Goal: Check status: Check status

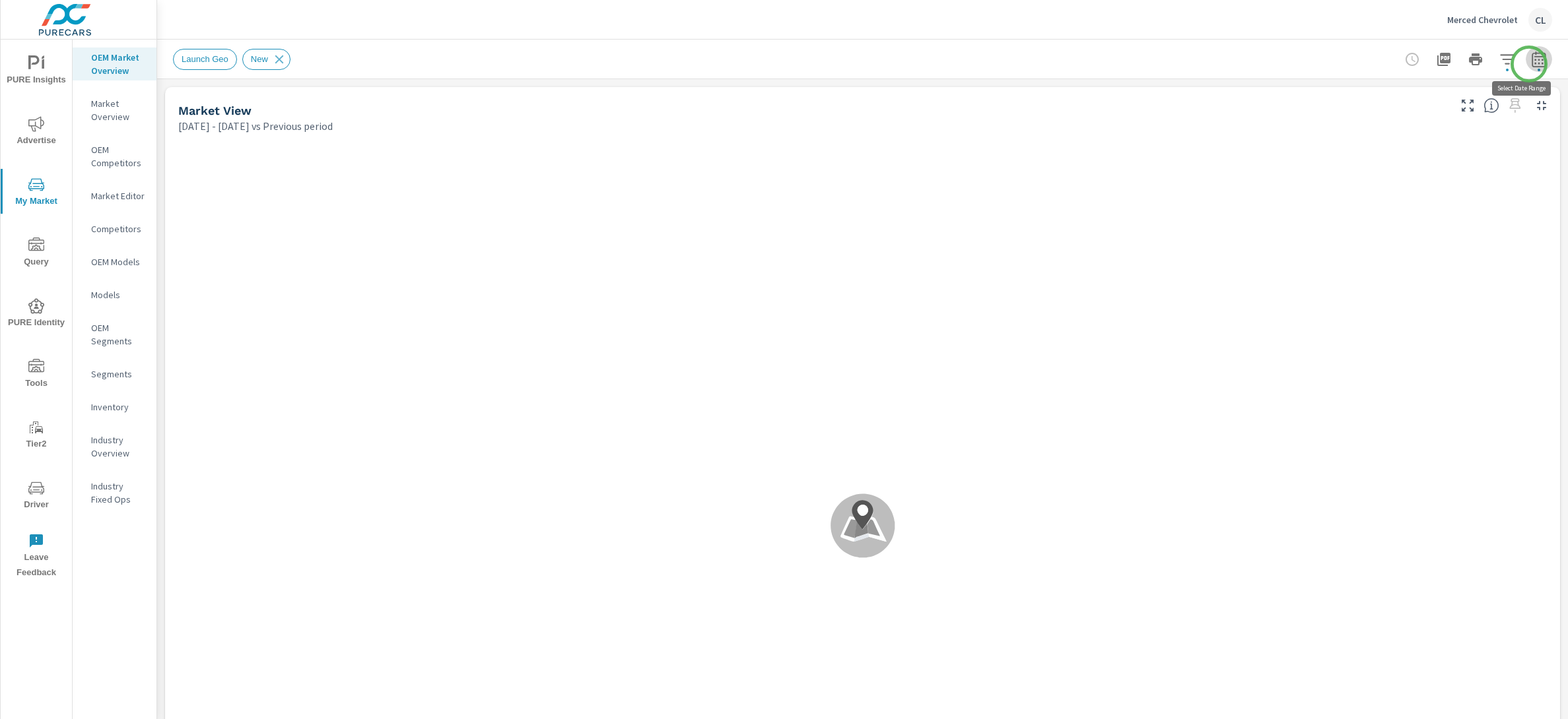
click at [1531, 64] on icon "button" at bounding box center [1540, 59] width 16 height 16
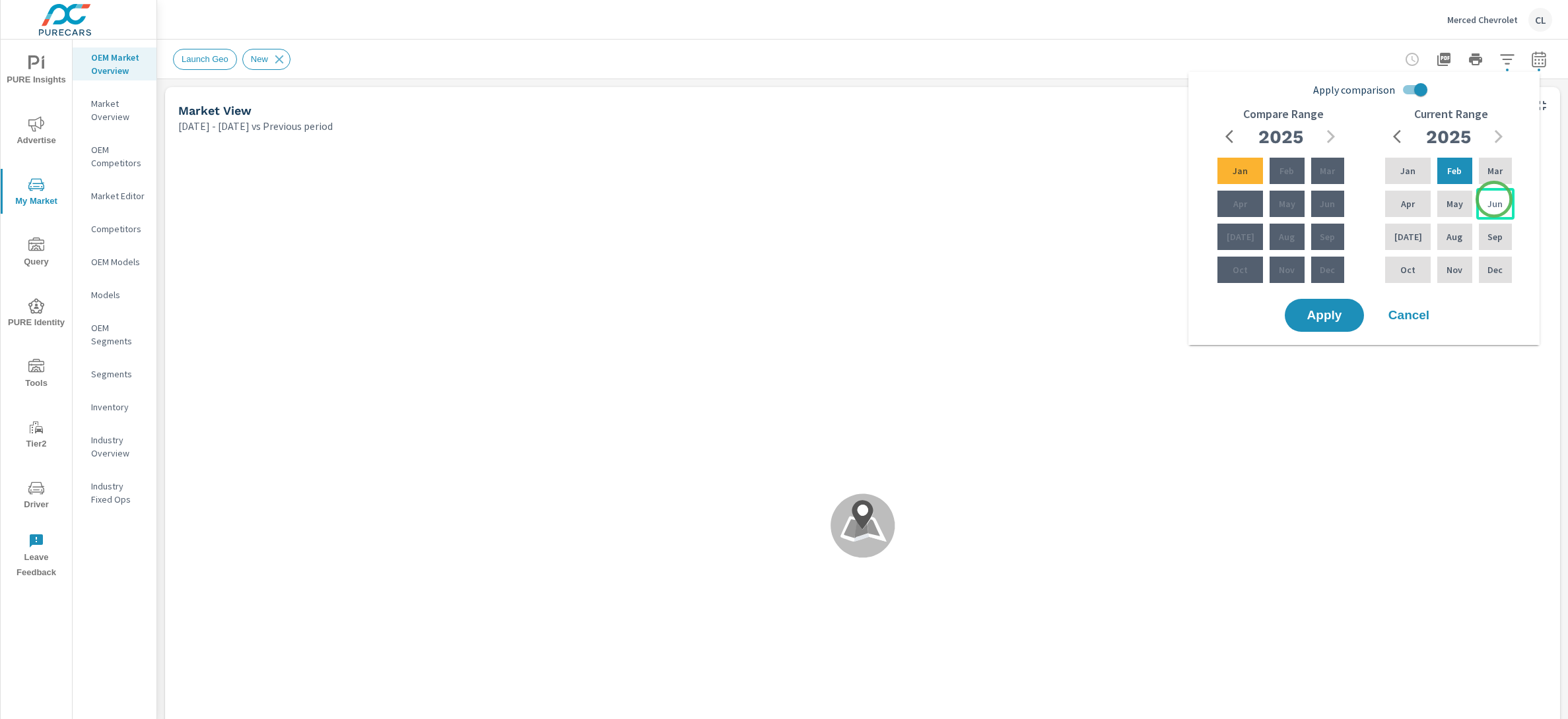
click at [1494, 200] on p "Jun" at bounding box center [1495, 204] width 15 height 13
click at [1449, 239] on p "Aug" at bounding box center [1455, 237] width 16 height 13
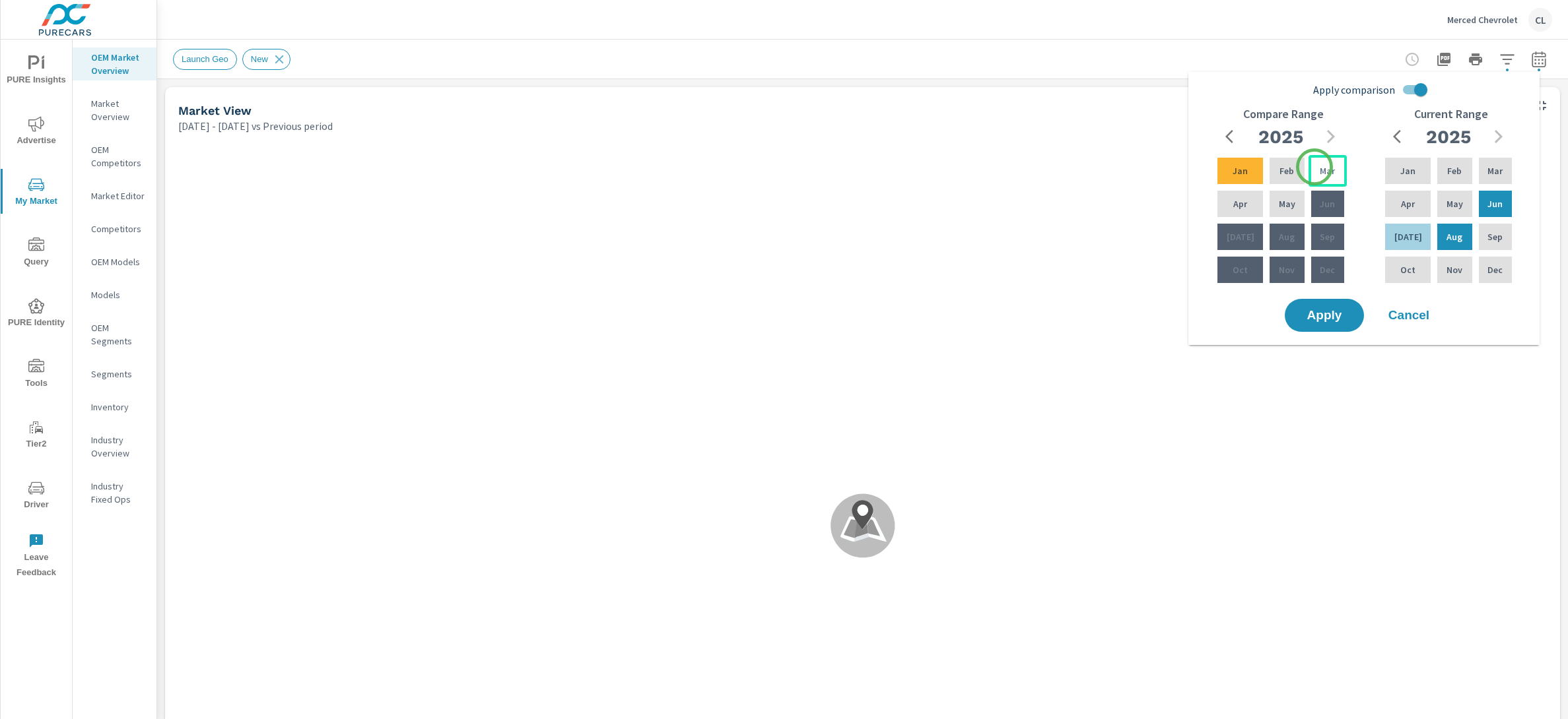
click at [1315, 167] on div "Mar" at bounding box center [1328, 170] width 38 height 32
click at [1296, 200] on div "May" at bounding box center [1287, 204] width 40 height 32
click at [1321, 317] on span "Apply" at bounding box center [1324, 315] width 54 height 12
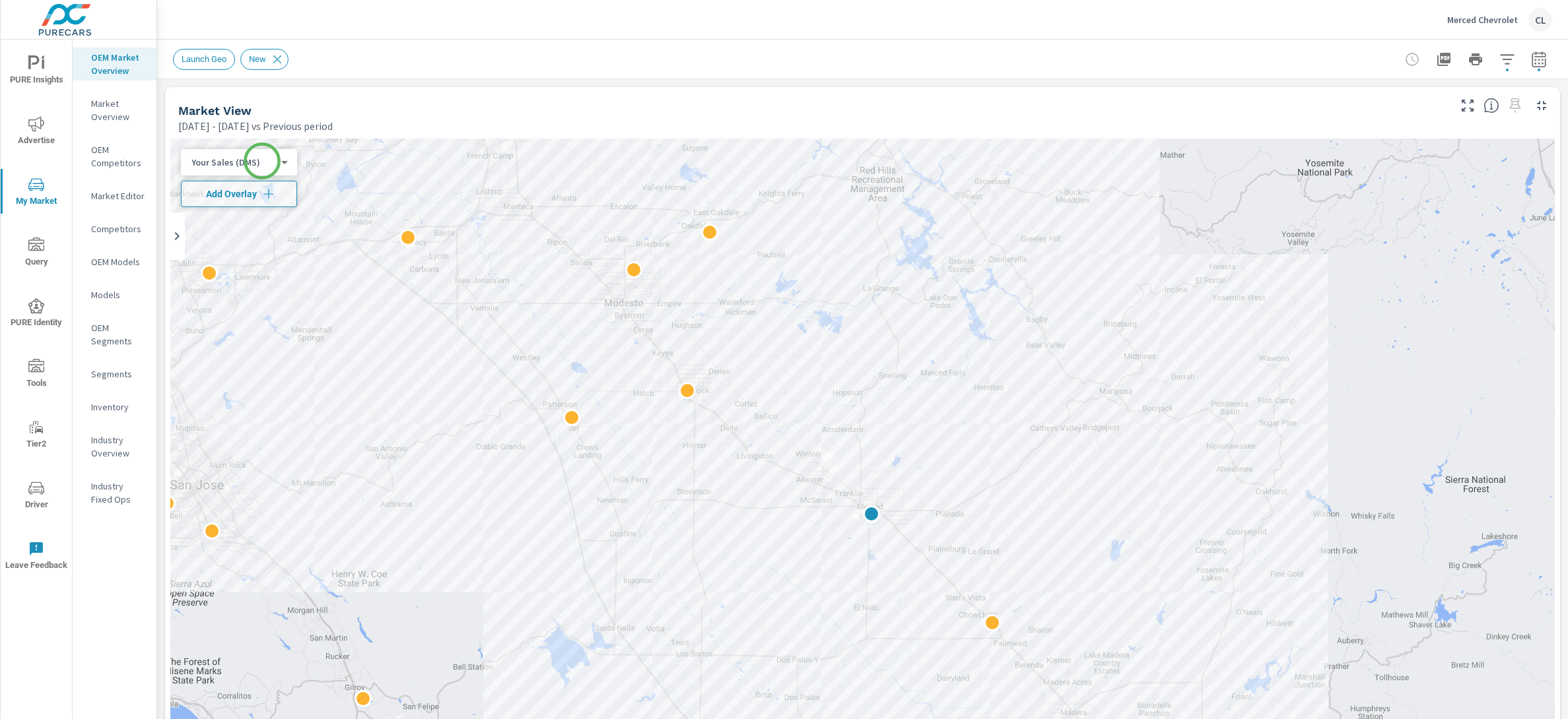
click at [262, 161] on body "PURE Insights Advertise My Market Query PURE Identity Tools Tier2 Driver Leave …" at bounding box center [784, 360] width 1568 height 719
click at [262, 183] on li "Total Market Sales" at bounding box center [245, 183] width 129 height 21
click at [270, 188] on icon "button" at bounding box center [269, 194] width 13 height 13
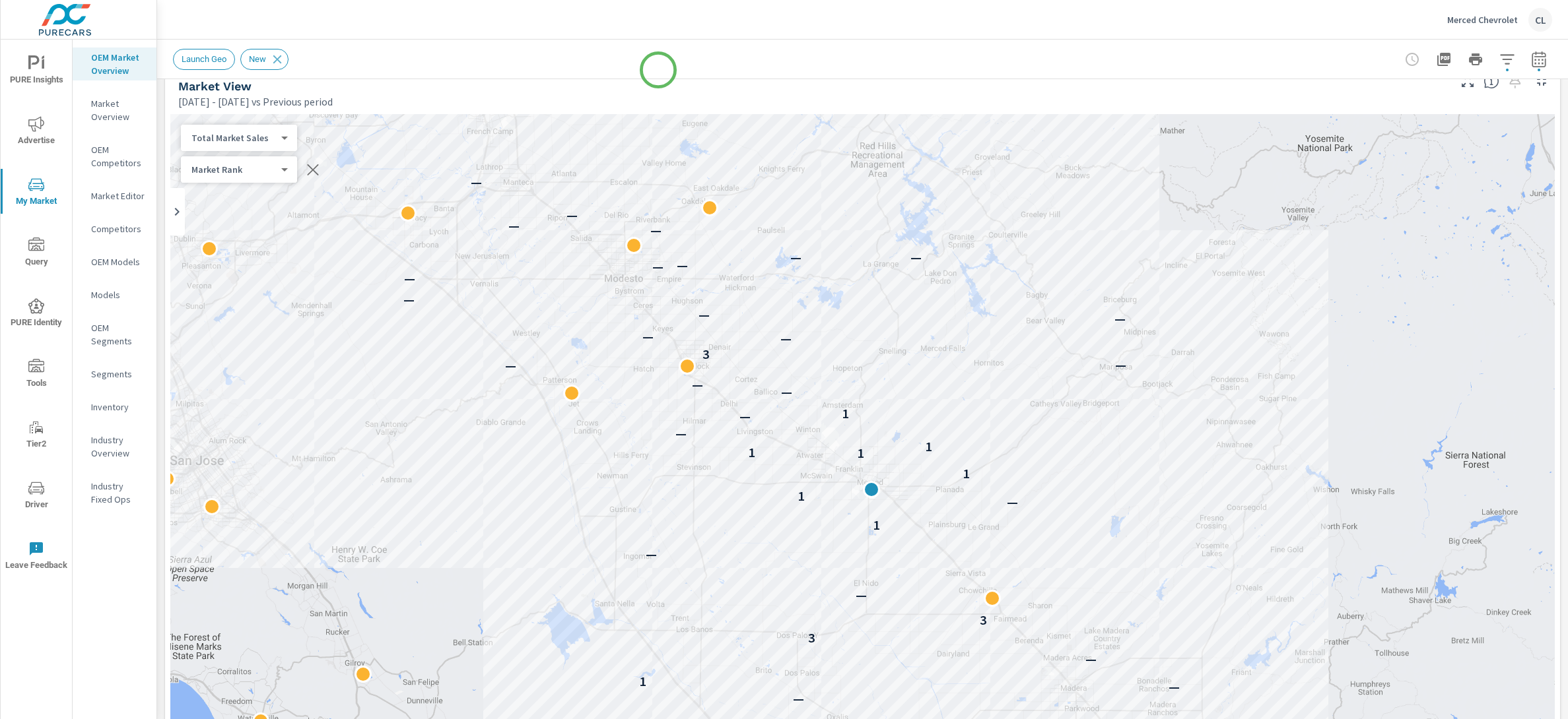
scroll to position [48, 0]
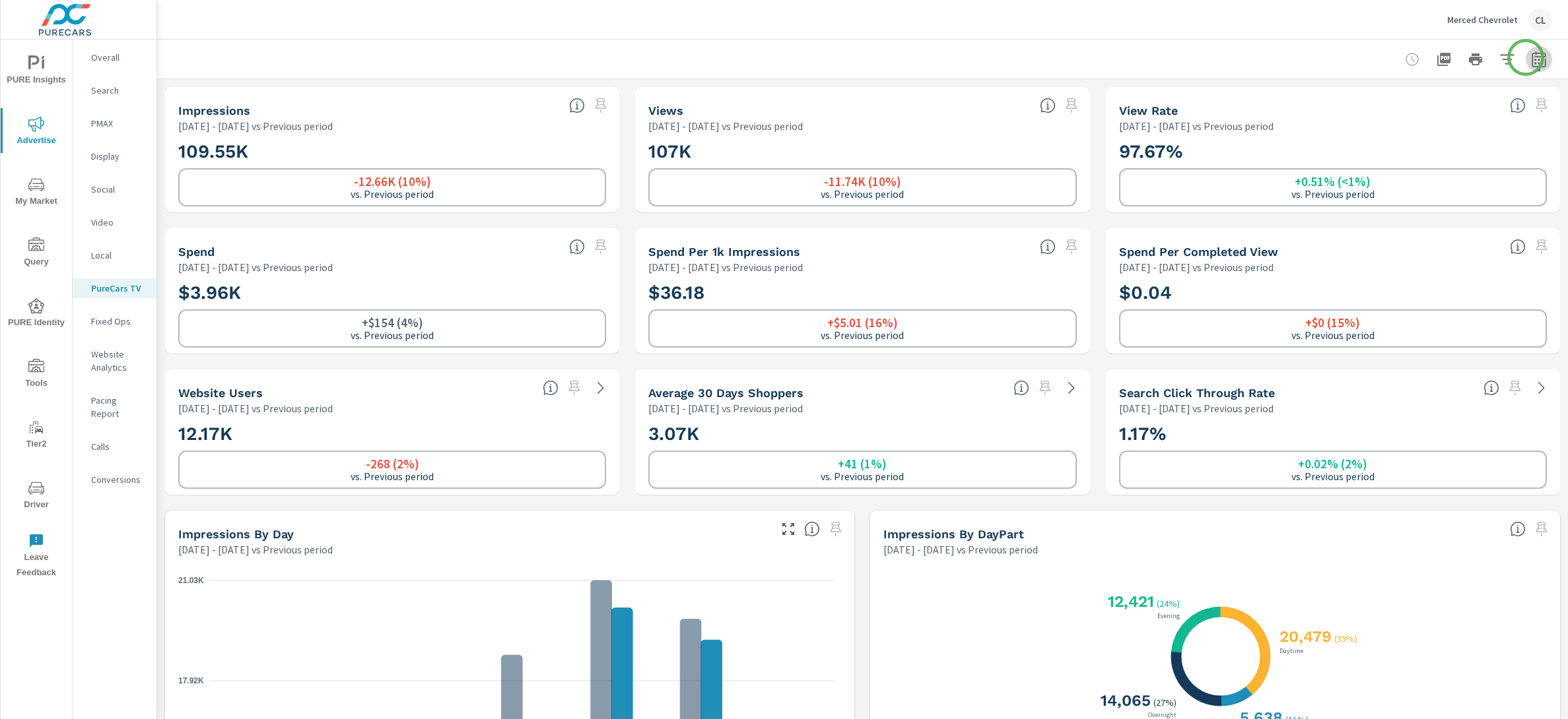
click at [1531, 58] on icon "button" at bounding box center [1540, 59] width 16 height 16
select select "Previous period"
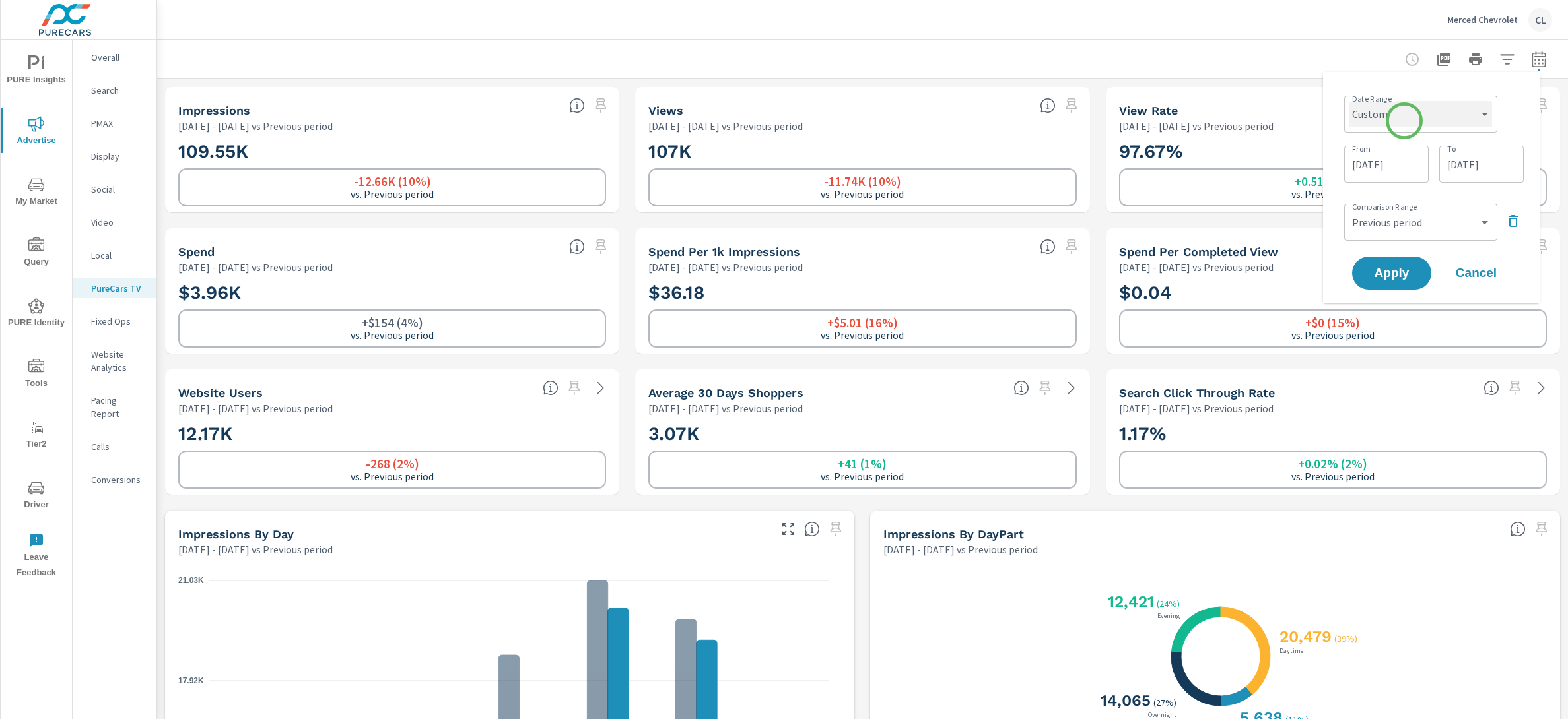
click at [1406, 115] on select "Custom [DATE] Last week Last 7 days Last 14 days Last 30 days Last 45 days Last…" at bounding box center [1421, 114] width 143 height 27
click at [1350, 101] on select "Custom [DATE] Last week Last 7 days Last 14 days Last 30 days Last 45 days Last…" at bounding box center [1421, 114] width 143 height 27
select select "Last month"
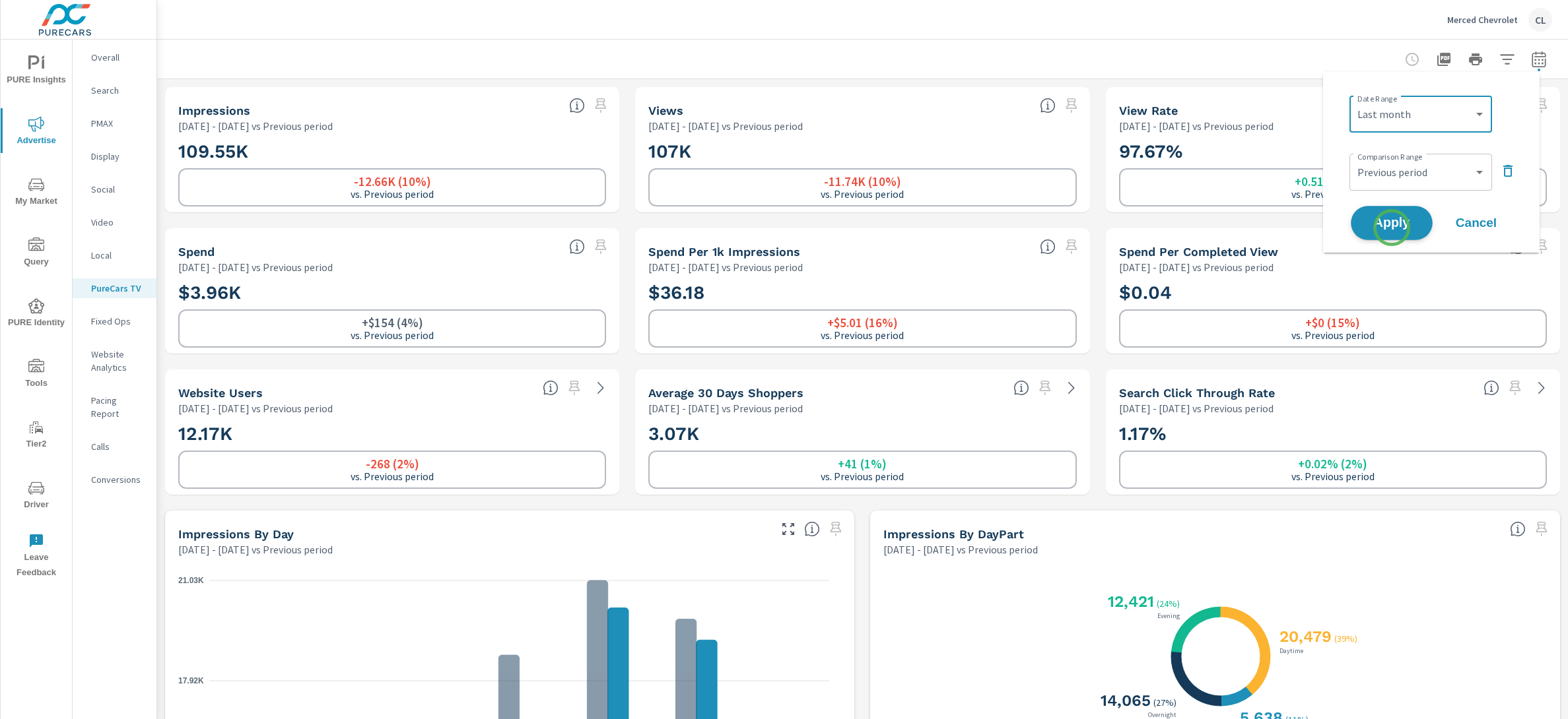
click at [1392, 228] on span "Apply" at bounding box center [1392, 223] width 54 height 12
